Goal: Find specific page/section: Find specific page/section

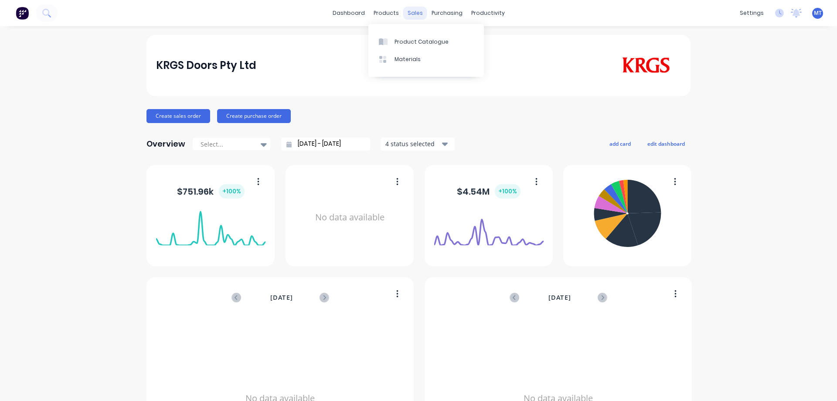
click at [414, 13] on div "sales" at bounding box center [415, 13] width 24 height 13
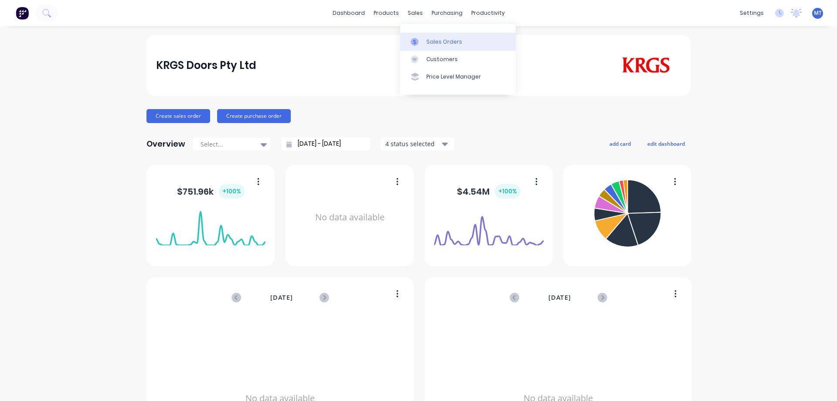
click at [416, 39] on icon at bounding box center [415, 42] width 8 height 8
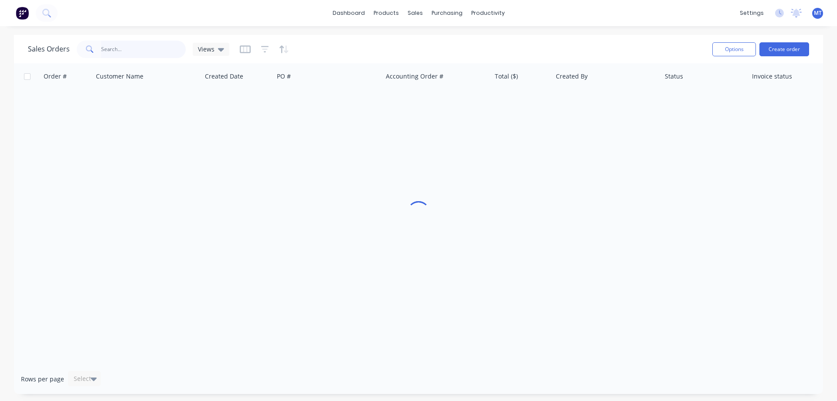
click at [117, 46] on input "text" at bounding box center [143, 49] width 85 height 17
type input "wilton"
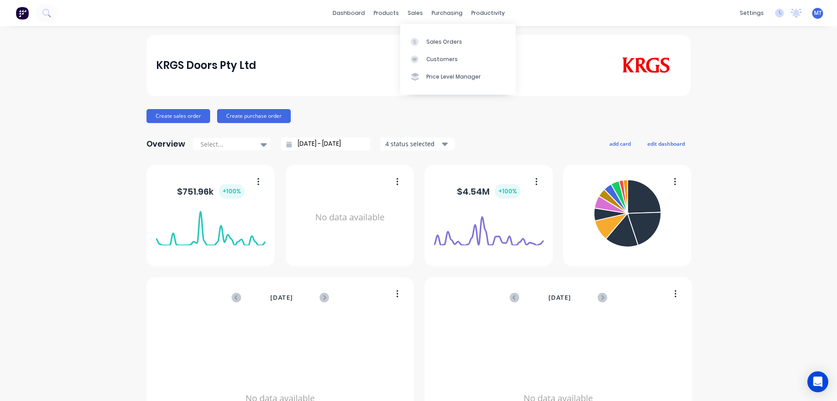
drag, startPoint x: 411, startPoint y: 13, endPoint x: 414, endPoint y: 28, distance: 15.7
click at [411, 13] on div "sales" at bounding box center [415, 13] width 24 height 13
click at [425, 48] on link "Sales Orders" at bounding box center [458, 41] width 116 height 17
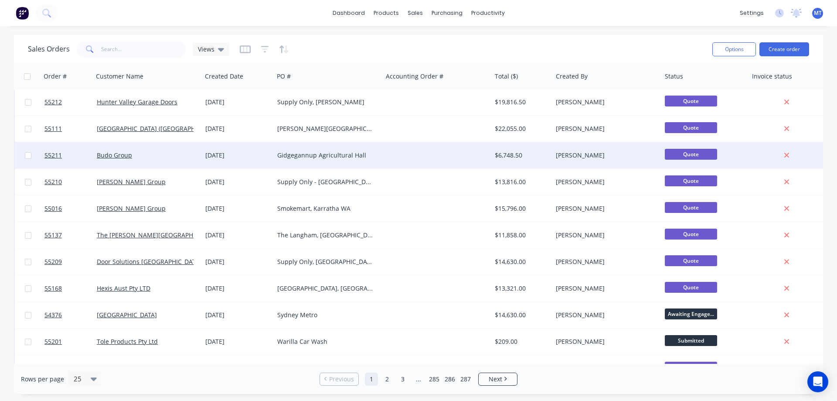
scroll to position [305, 0]
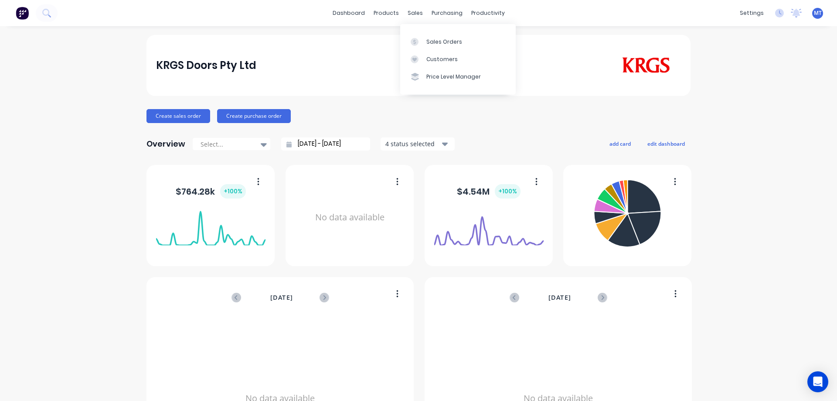
drag, startPoint x: 414, startPoint y: 15, endPoint x: 413, endPoint y: 22, distance: 6.6
click at [414, 15] on div "sales" at bounding box center [415, 13] width 24 height 13
click at [419, 41] on div at bounding box center [417, 42] width 13 height 8
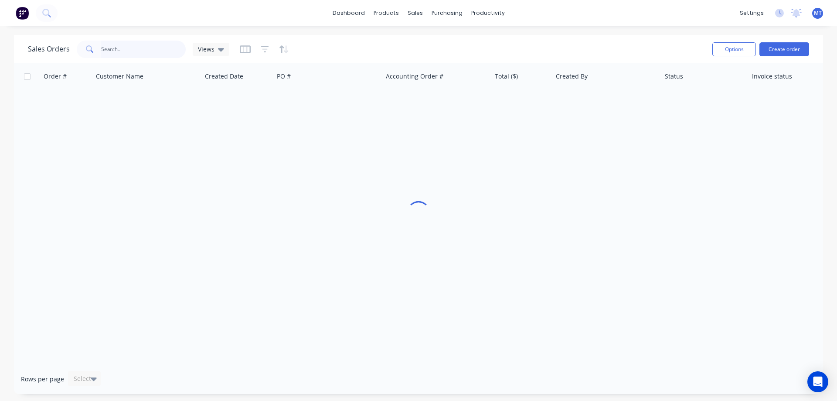
click at [137, 52] on input "text" at bounding box center [143, 49] width 85 height 17
type input "chev"
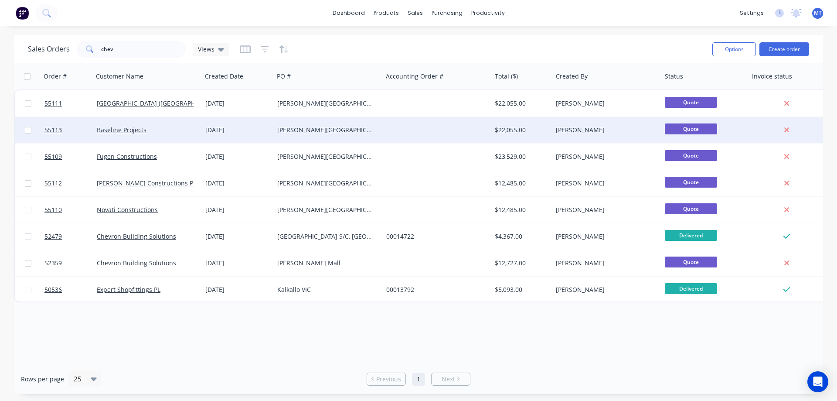
click at [359, 126] on div "[PERSON_NAME][GEOGRAPHIC_DATA], [GEOGRAPHIC_DATA]" at bounding box center [325, 130] width 97 height 9
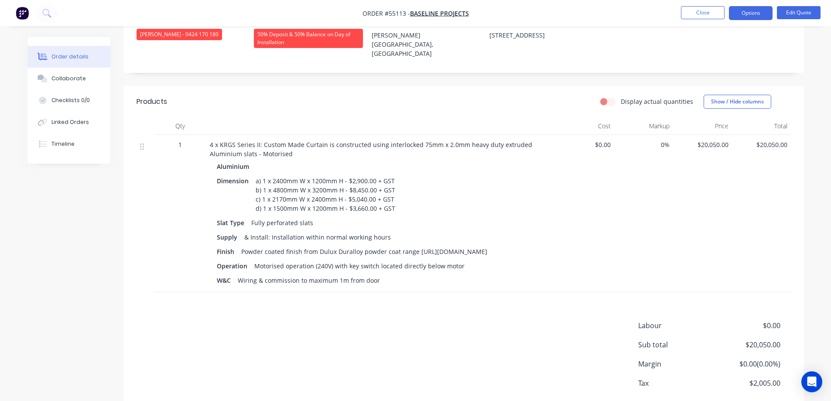
scroll to position [262, 0]
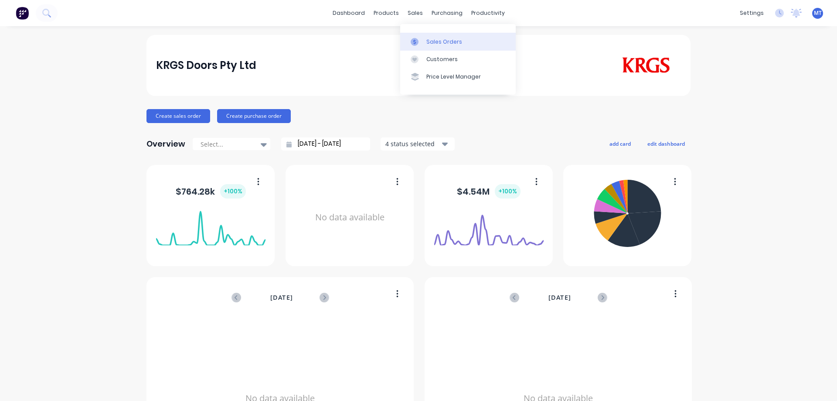
click at [424, 41] on link "Sales Orders" at bounding box center [458, 41] width 116 height 17
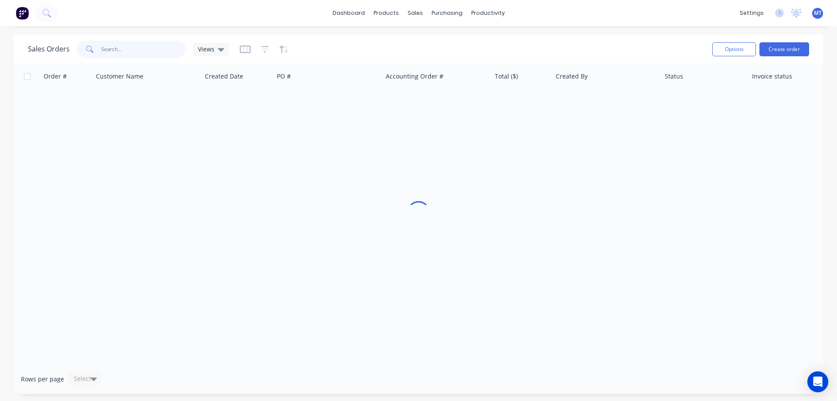
click at [140, 48] on input "text" at bounding box center [143, 49] width 85 height 17
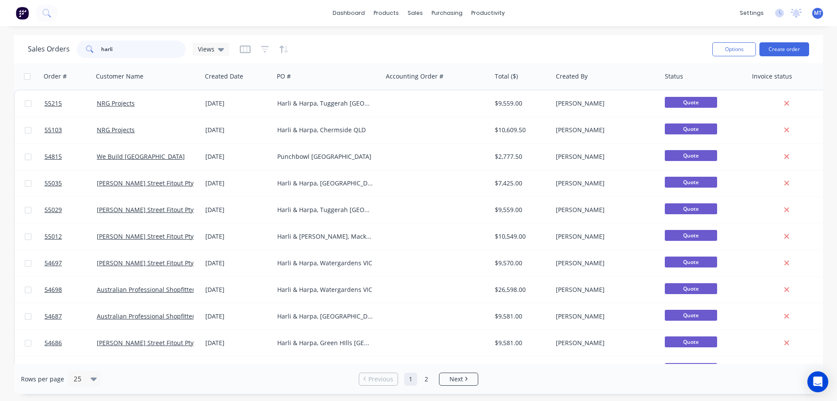
drag, startPoint x: 132, startPoint y: 44, endPoint x: 34, endPoint y: 40, distance: 97.8
click at [34, 40] on div "Sales Orders harli Views" at bounding box center [367, 48] width 678 height 21
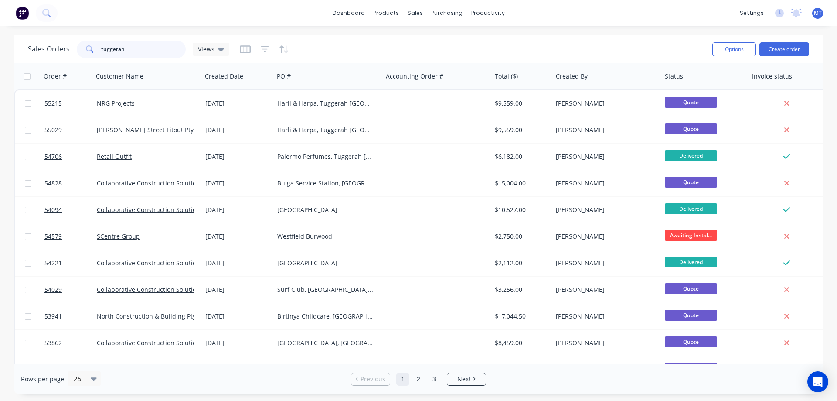
type input "tuggerah"
drag, startPoint x: 142, startPoint y: 50, endPoint x: 41, endPoint y: 48, distance: 101.2
click at [41, 48] on div "Sales Orders tuggerah Views" at bounding box center [128, 49] width 201 height 17
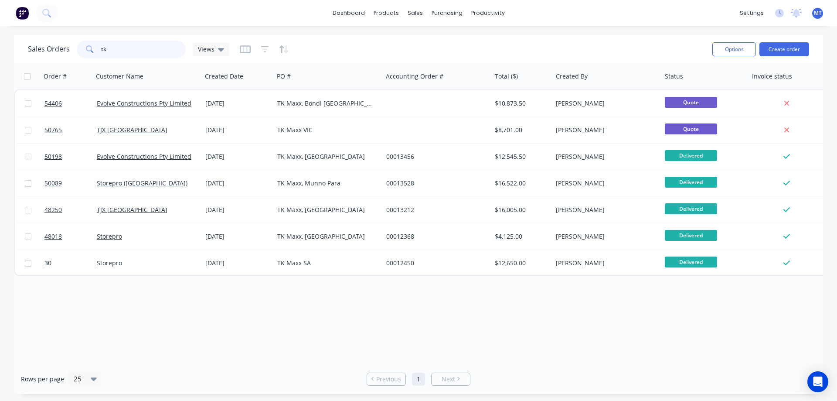
type input "t"
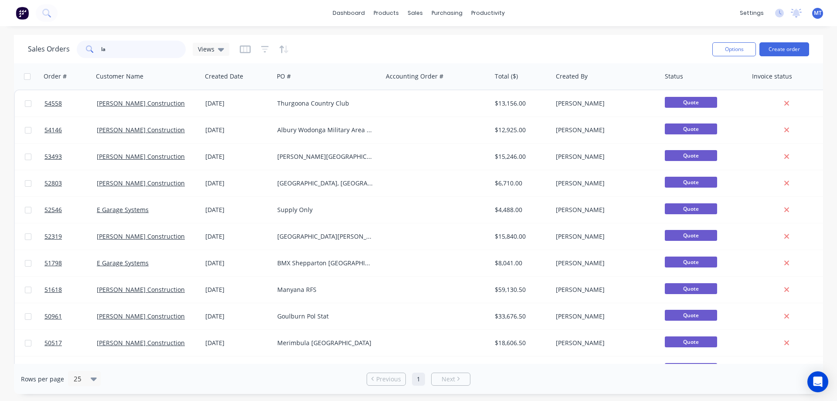
type input "l"
